Goal: Information Seeking & Learning: Learn about a topic

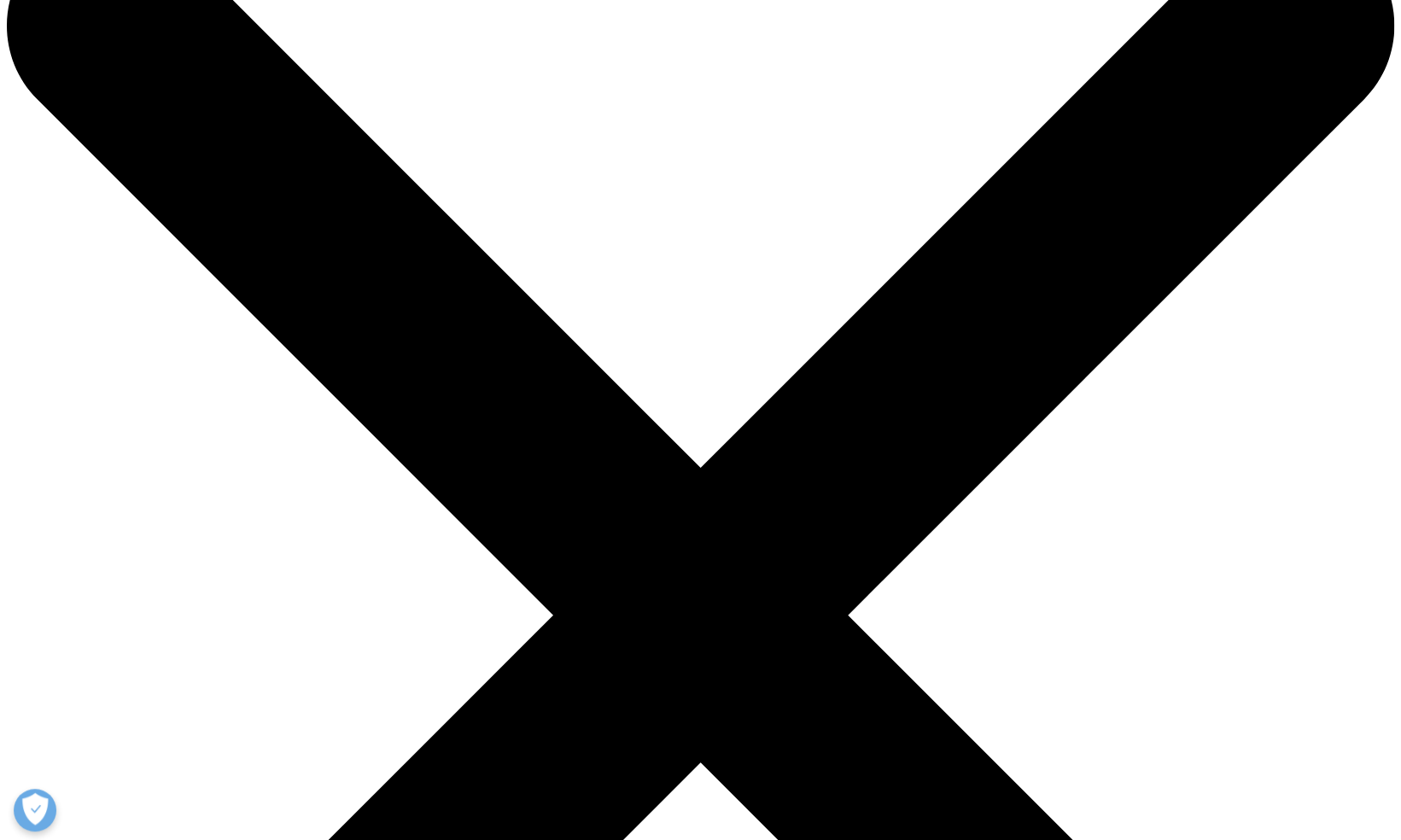
scroll to position [10, 0]
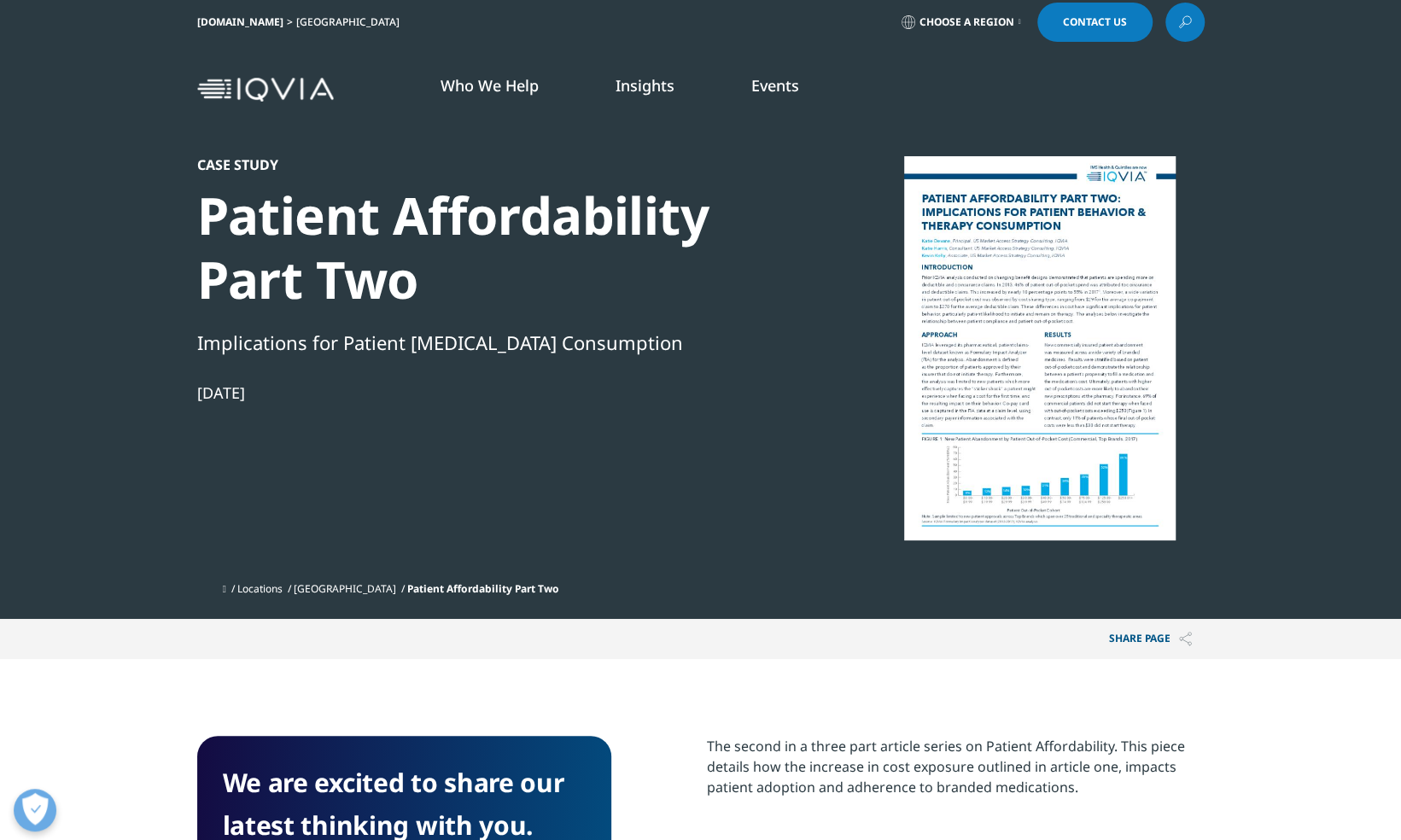
scroll to position [659, 1007]
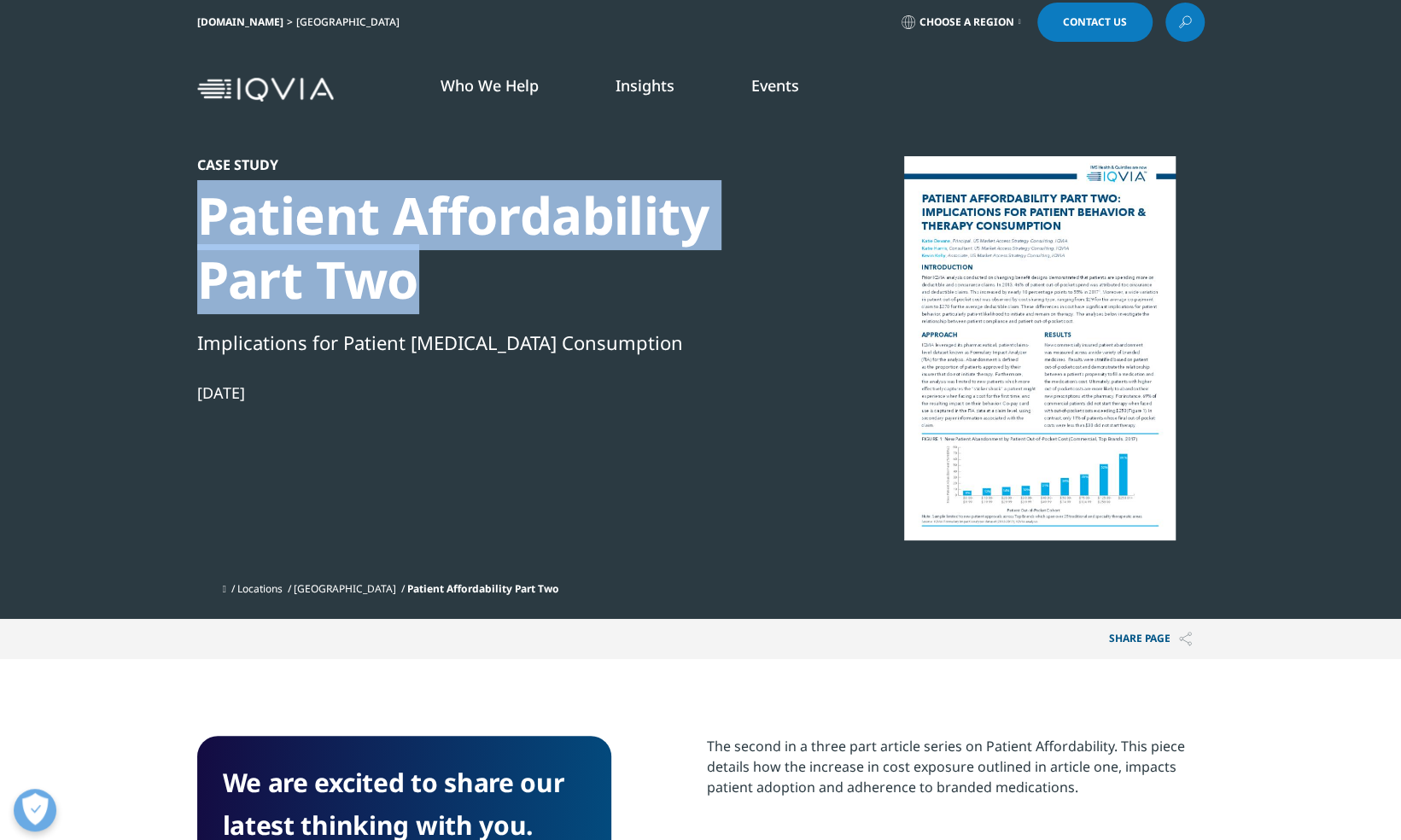
drag, startPoint x: 207, startPoint y: 210, endPoint x: 449, endPoint y: 292, distance: 255.5
click at [449, 292] on div "Patient Affordability Part Two" at bounding box center [490, 247] width 586 height 128
copy div "Patient Affordability Part Two"
